Goal: Information Seeking & Learning: Check status

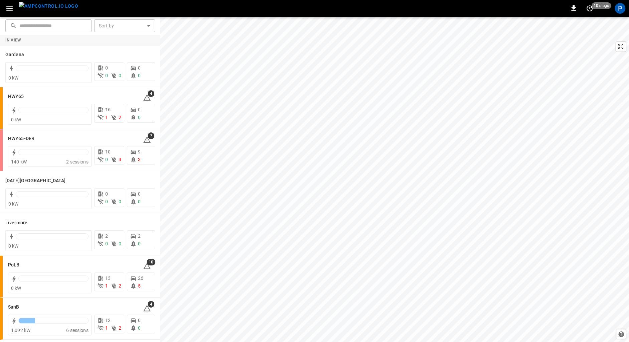
click at [48, 9] on img "menu" at bounding box center [48, 6] width 59 height 8
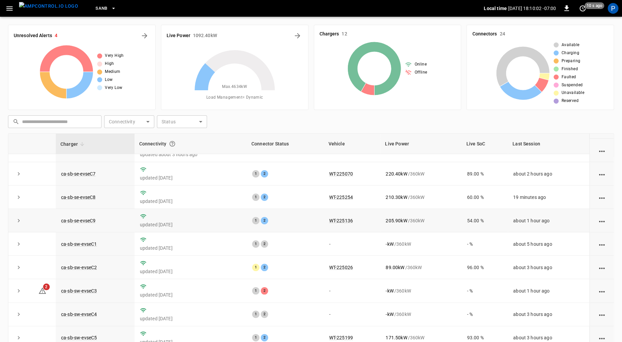
scroll to position [59, 0]
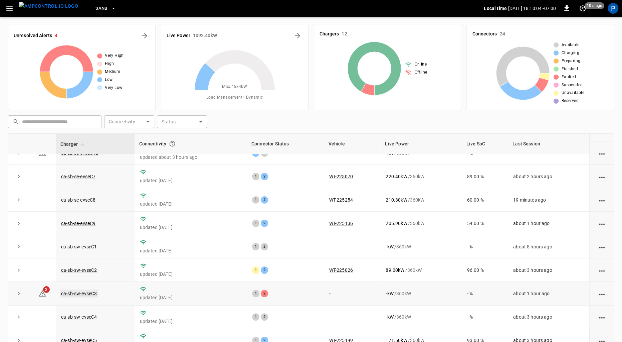
click at [81, 291] on link "ca-sb-sw-evseC3" at bounding box center [79, 293] width 38 height 8
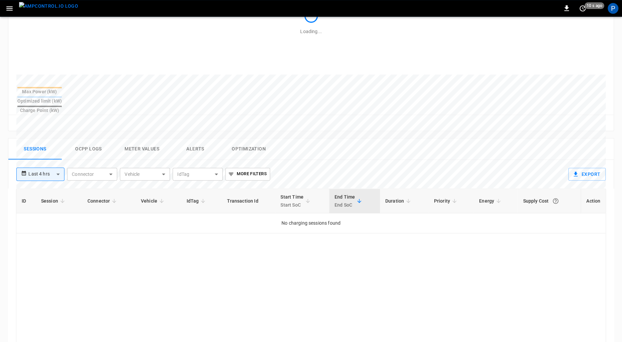
scroll to position [308, 0]
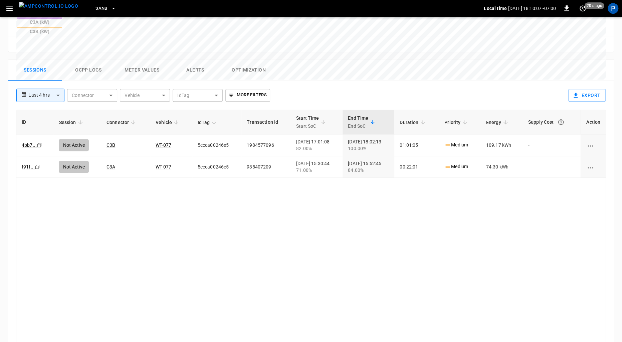
click at [204, 59] on button "Alerts" at bounding box center [195, 69] width 53 height 21
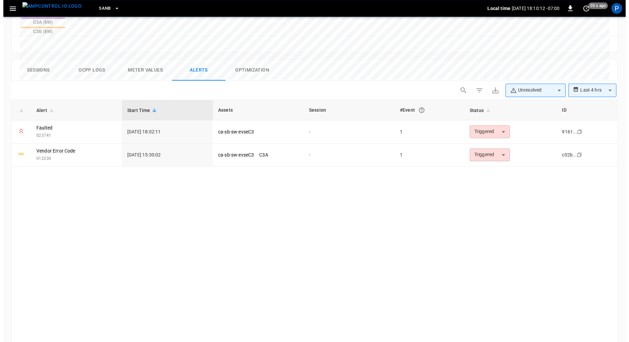
scroll to position [307, 0]
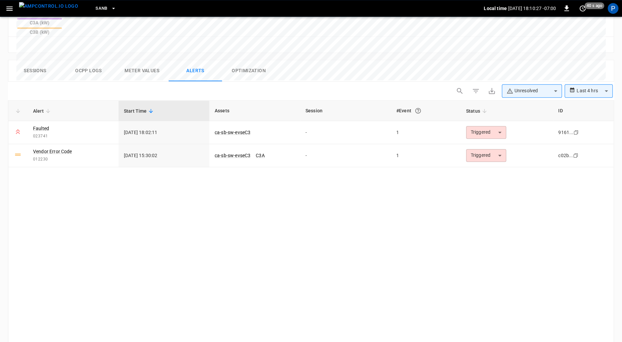
click at [95, 7] on span "SanB" at bounding box center [101, 9] width 12 height 8
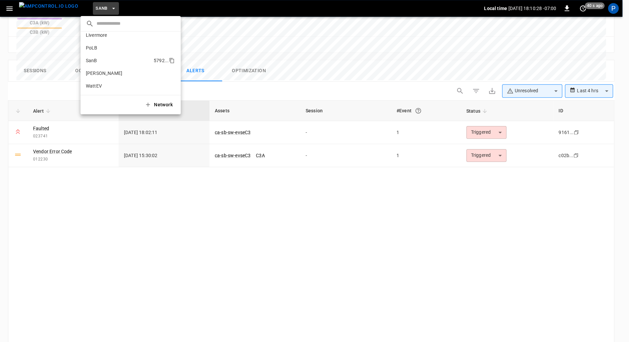
scroll to position [0, 0]
click at [112, 66] on li "HWY65-DER 6feb ..." at bounding box center [130, 65] width 100 height 13
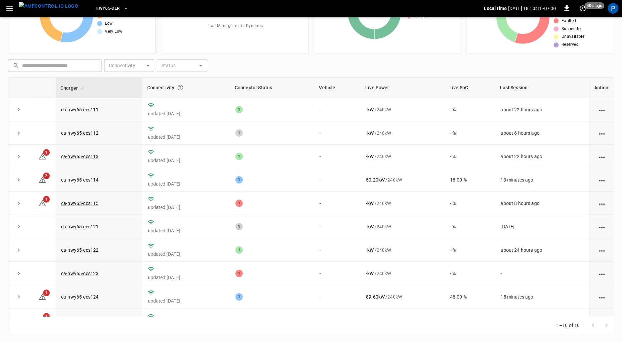
scroll to position [15, 0]
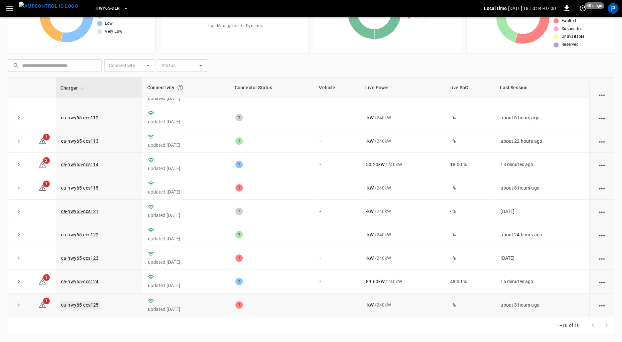
click at [80, 305] on link "ca-hwy65-ccs125" at bounding box center [80, 305] width 40 height 8
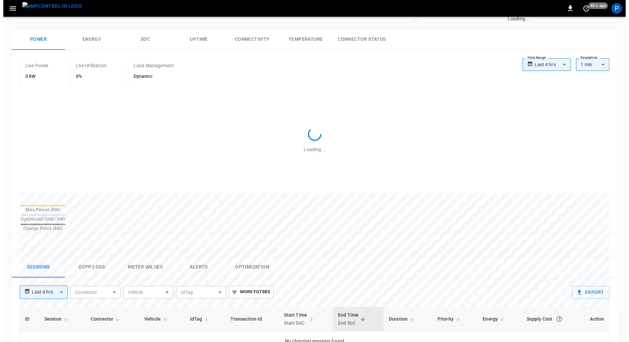
scroll to position [308, 0]
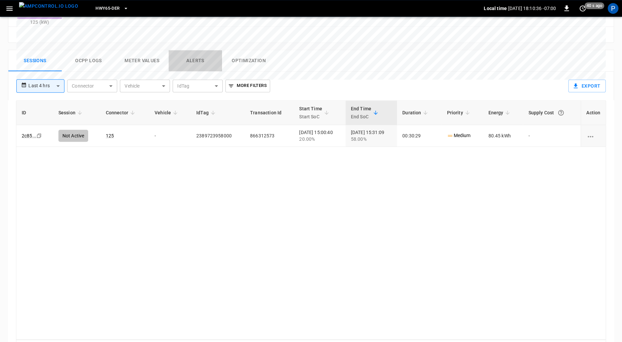
click at [194, 50] on button "Alerts" at bounding box center [195, 60] width 53 height 21
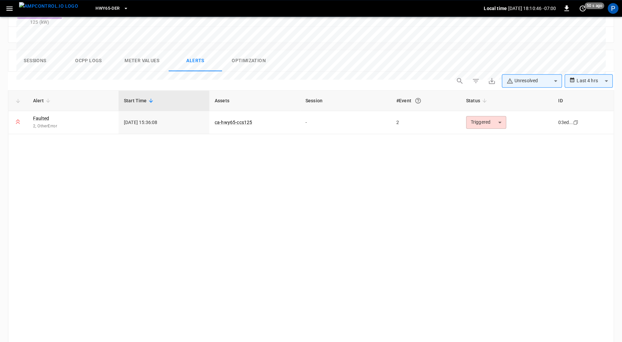
click at [102, 2] on button "HWY65-DER" at bounding box center [112, 8] width 38 height 13
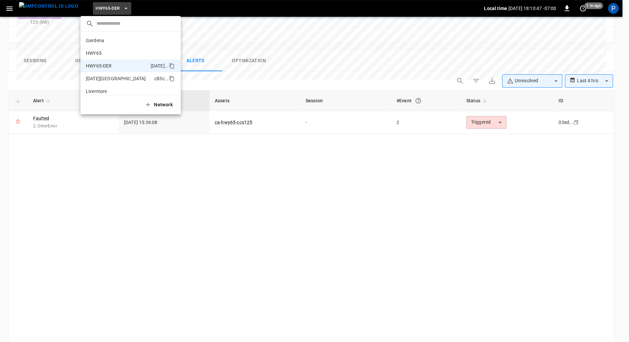
scroll to position [23, 0]
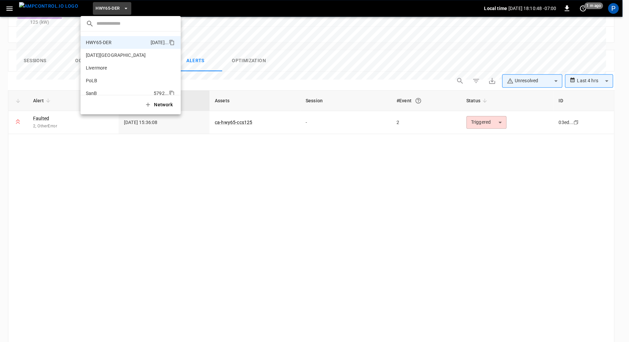
click at [107, 89] on li "SanB 5792 ..." at bounding box center [130, 93] width 100 height 13
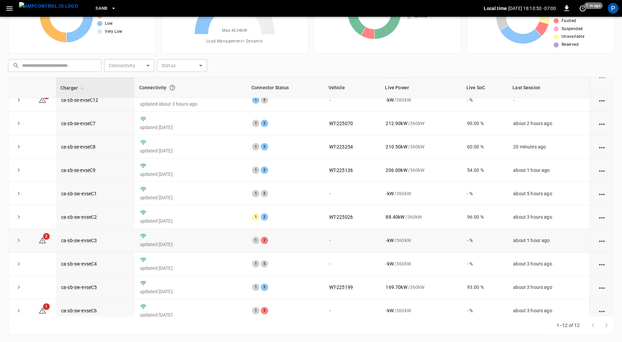
scroll to position [55, 0]
click at [94, 241] on link "ca-sb-sw-evseC3" at bounding box center [79, 241] width 38 height 8
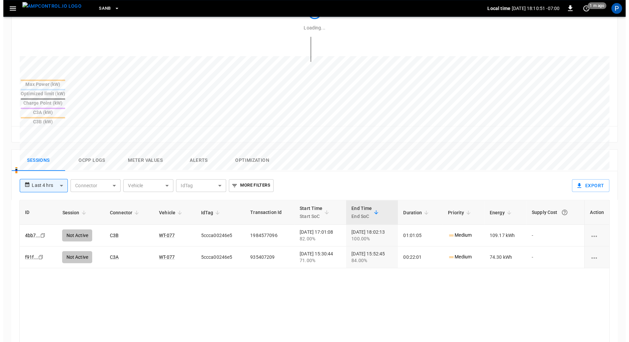
scroll to position [308, 0]
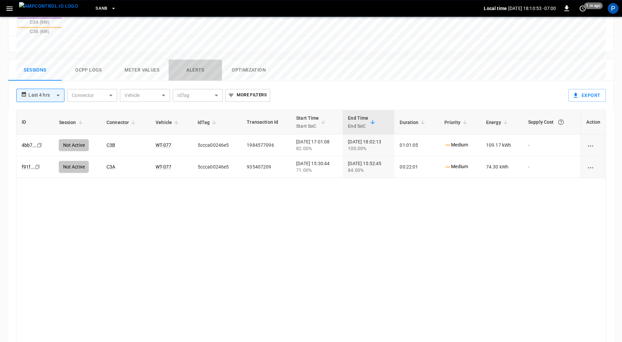
click at [193, 59] on button "Alerts" at bounding box center [195, 69] width 53 height 21
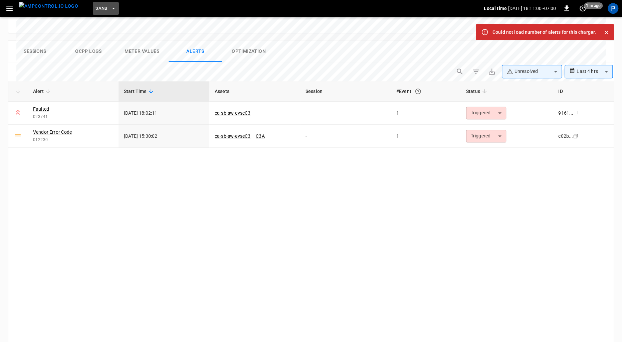
click at [93, 3] on button "SanB" at bounding box center [106, 8] width 26 height 13
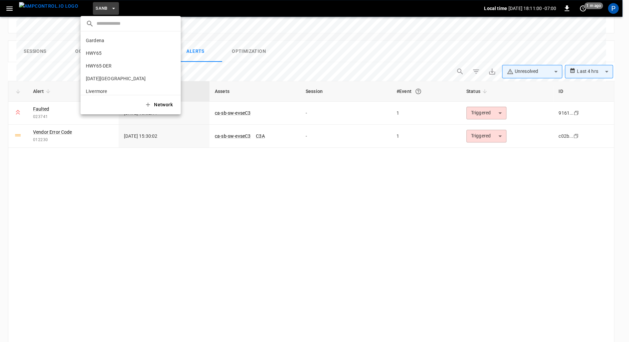
scroll to position [56, 0]
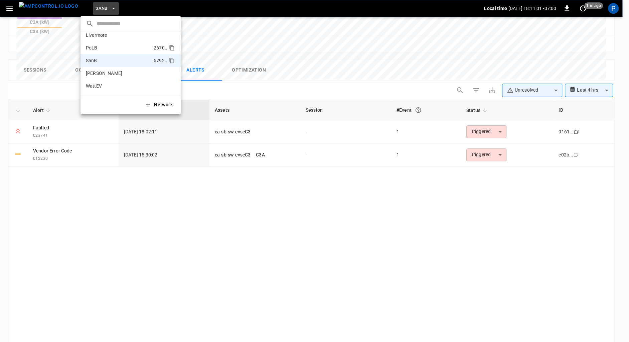
click at [112, 46] on p "PoLB" at bounding box center [118, 47] width 65 height 7
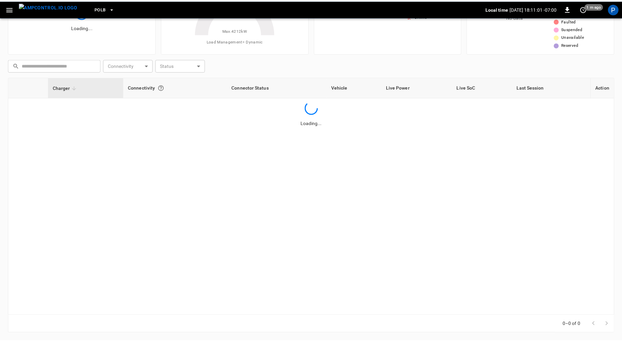
scroll to position [56, 0]
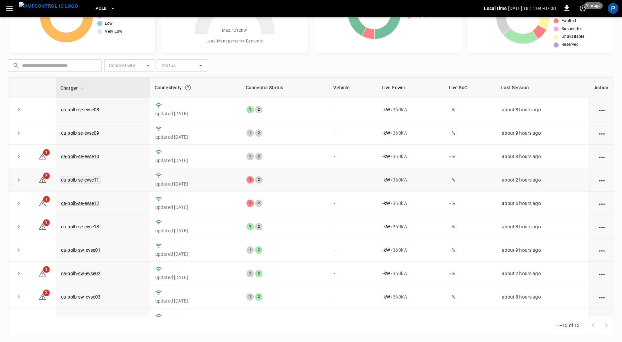
click at [69, 181] on link "ca-polb-se-evse11" at bounding box center [80, 180] width 41 height 8
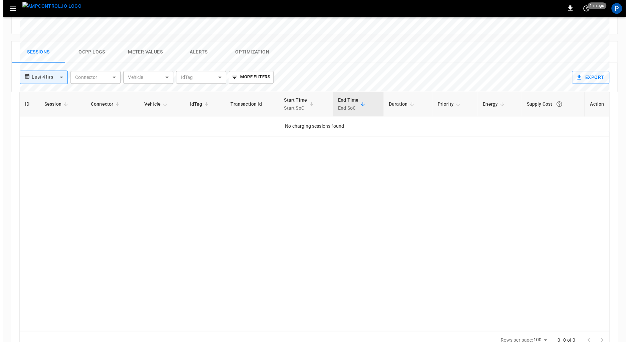
scroll to position [308, 0]
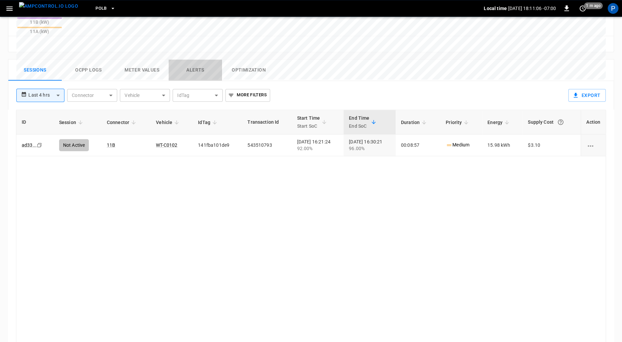
click at [206, 59] on button "Alerts" at bounding box center [195, 69] width 53 height 21
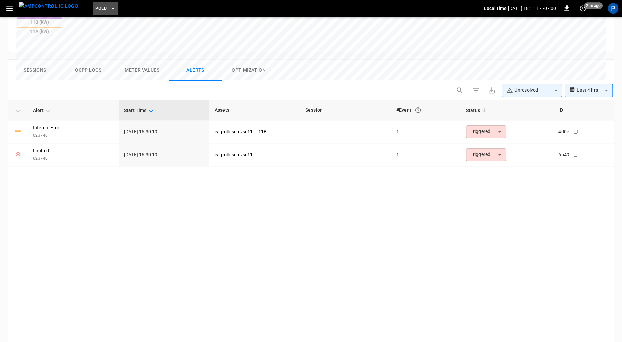
click at [110, 9] on icon "button" at bounding box center [113, 8] width 7 height 7
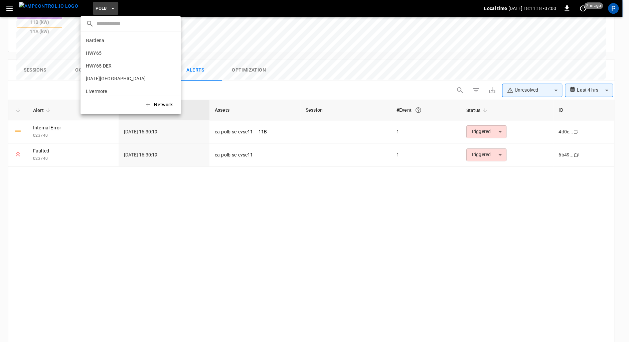
scroll to position [56, 0]
click at [111, 62] on p "SanB" at bounding box center [118, 60] width 65 height 7
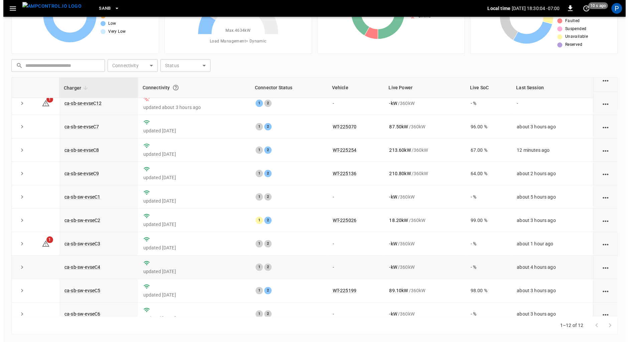
scroll to position [52, 0]
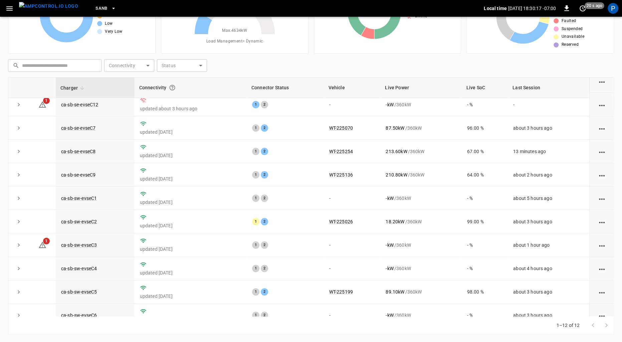
click at [95, 9] on span "SanB" at bounding box center [101, 9] width 12 height 8
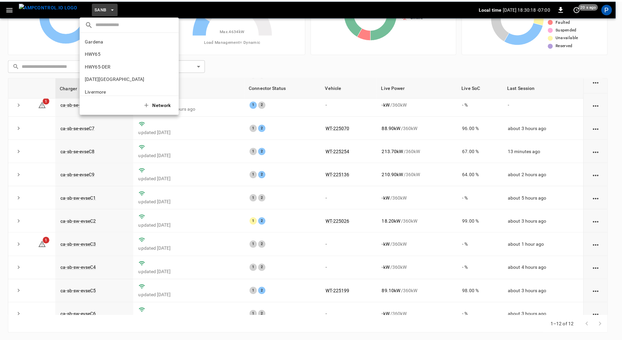
scroll to position [56, 0]
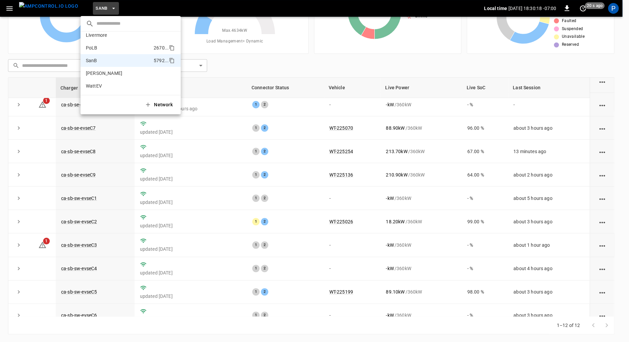
click at [118, 47] on p "PoLB" at bounding box center [118, 47] width 65 height 7
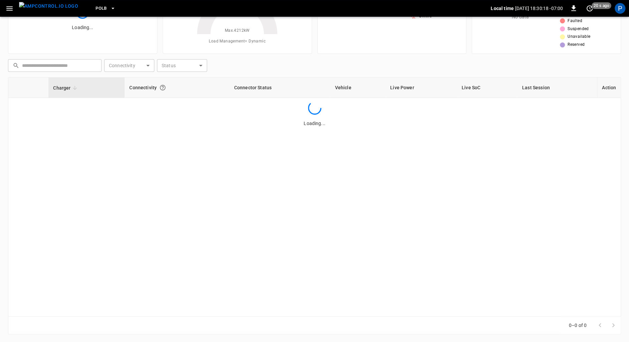
scroll to position [0, 0]
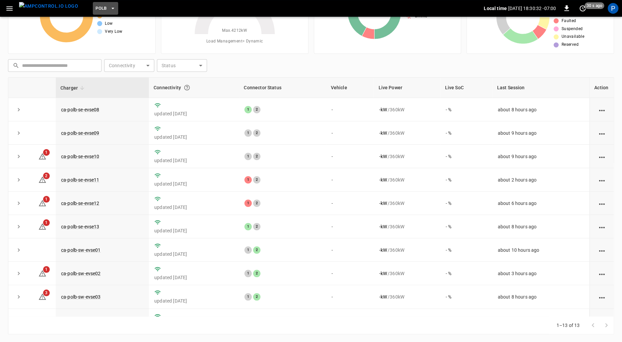
click at [93, 4] on button "PoLB" at bounding box center [105, 8] width 25 height 13
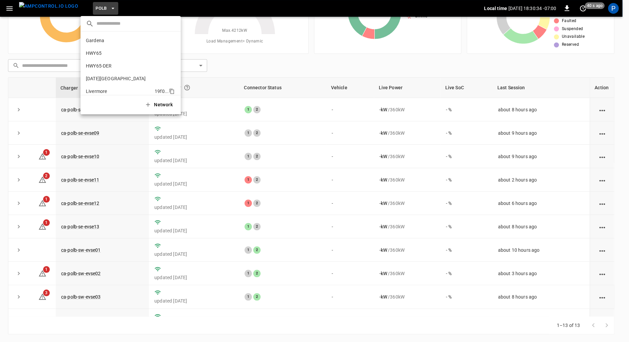
drag, startPoint x: 112, startPoint y: 62, endPoint x: 113, endPoint y: 85, distance: 23.7
click at [112, 62] on li "HWY65-DER 6feb ..." at bounding box center [130, 65] width 100 height 13
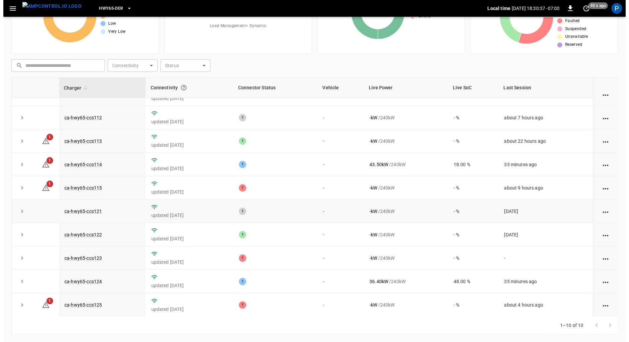
scroll to position [10, 0]
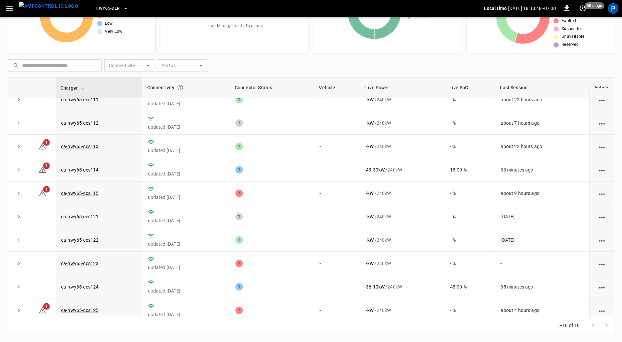
click at [104, 13] on button "HWY65-DER" at bounding box center [112, 8] width 38 height 13
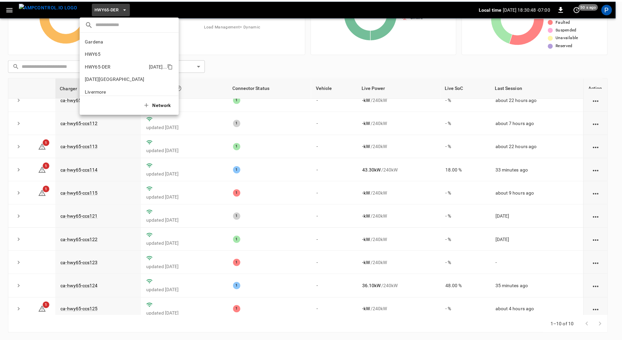
scroll to position [23, 0]
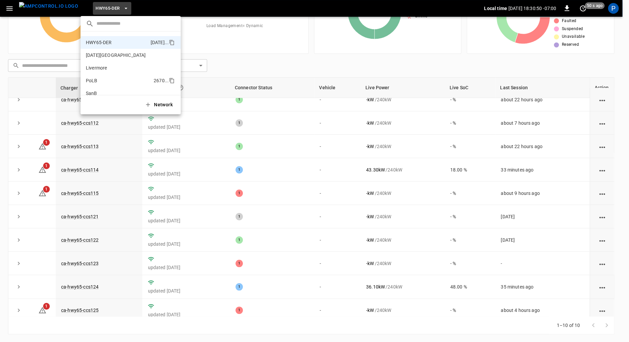
click at [107, 82] on p "PoLB" at bounding box center [118, 80] width 65 height 7
